Goal: Information Seeking & Learning: Learn about a topic

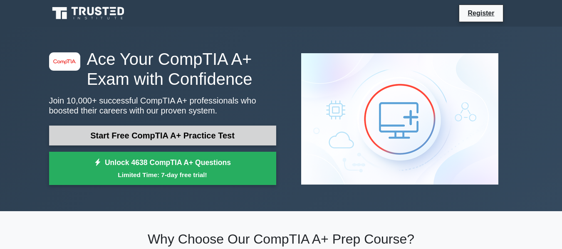
click at [184, 133] on link "Start Free CompTIA A+ Practice Test" at bounding box center [162, 136] width 227 height 20
